Goal: Transaction & Acquisition: Purchase product/service

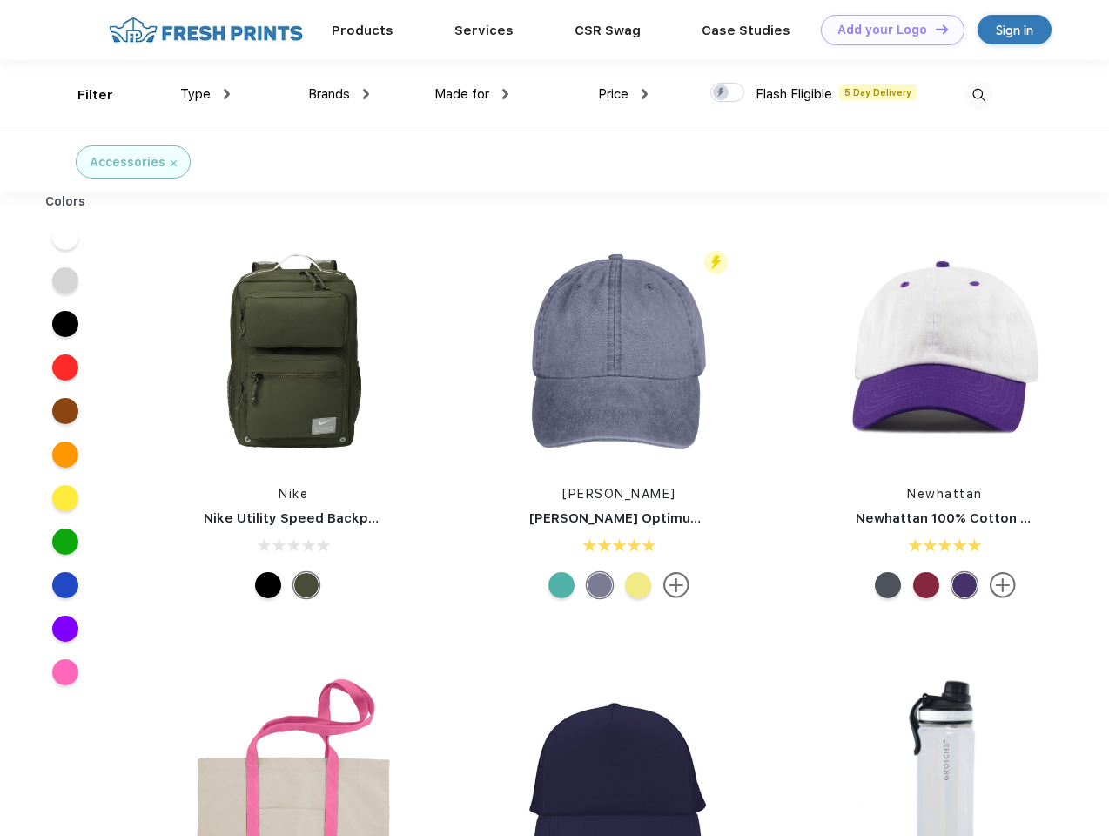
click at [886, 30] on link "Add your Logo Design Tool" at bounding box center [893, 30] width 144 height 30
click at [0, 0] on div "Design Tool" at bounding box center [0, 0] width 0 height 0
click at [934, 29] on link "Add your Logo Design Tool" at bounding box center [893, 30] width 144 height 30
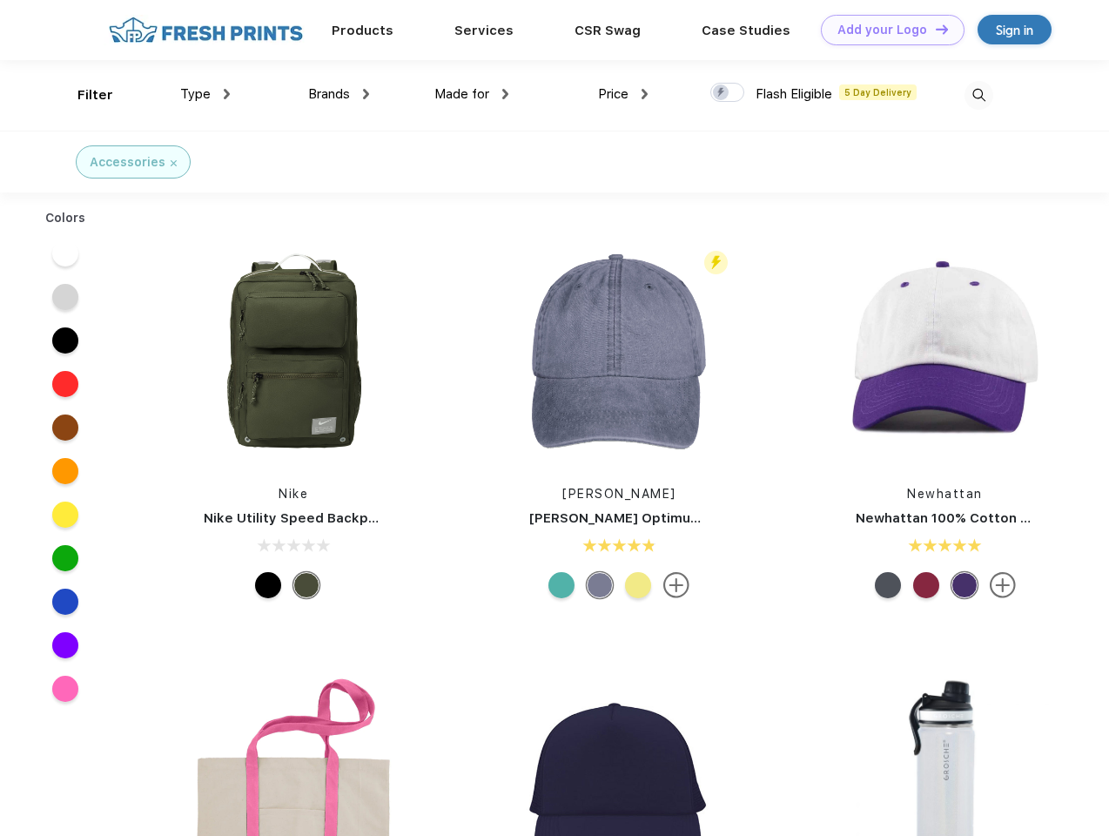
click at [84, 95] on div "Filter" at bounding box center [95, 95] width 36 height 20
click at [205, 94] on span "Type" at bounding box center [195, 94] width 30 height 16
click at [339, 94] on span "Brands" at bounding box center [329, 94] width 42 height 16
click at [472, 94] on span "Made for" at bounding box center [461, 94] width 55 height 16
click at [623, 94] on span "Price" at bounding box center [613, 94] width 30 height 16
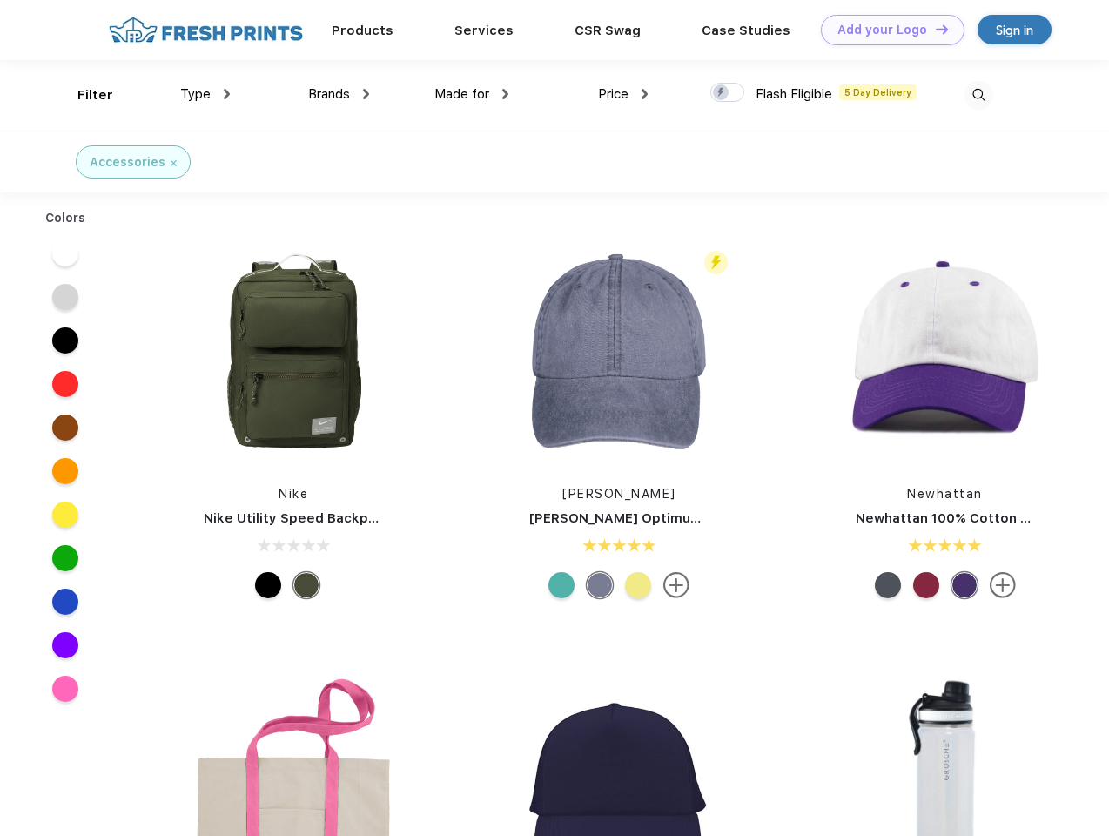
click at [728, 93] on div at bounding box center [727, 92] width 34 height 19
click at [722, 93] on input "checkbox" at bounding box center [715, 87] width 11 height 11
click at [978, 95] on img at bounding box center [978, 95] width 29 height 29
